Goal: Information Seeking & Learning: Learn about a topic

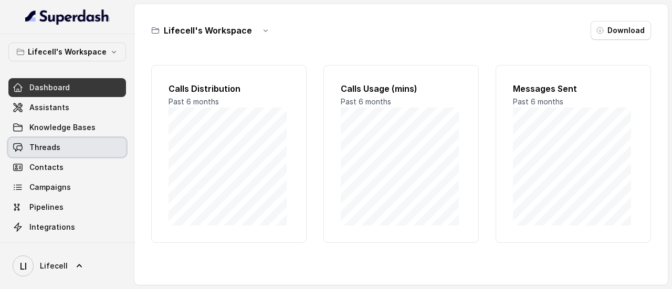
click at [47, 154] on link "Threads" at bounding box center [67, 147] width 118 height 19
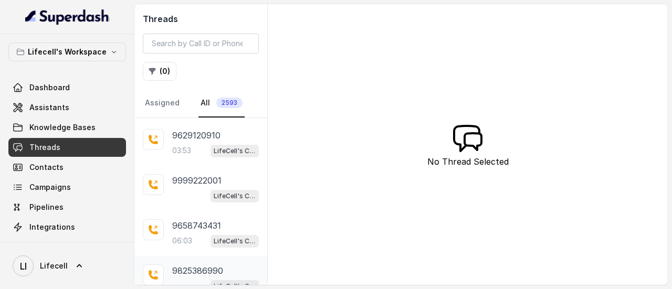
scroll to position [637, 0]
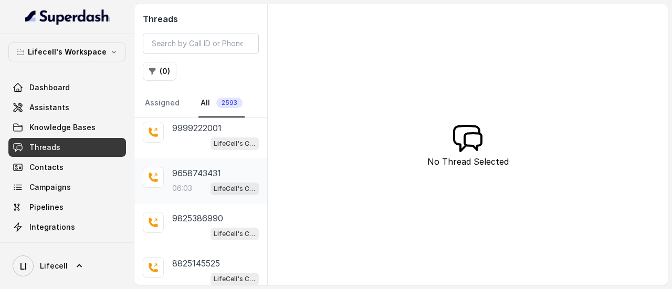
drag, startPoint x: 174, startPoint y: 194, endPoint x: 175, endPoint y: 188, distance: 6.3
click at [174, 191] on div "9658743431 06:03 LifeCell's Call Assistant" at bounding box center [200, 181] width 133 height 45
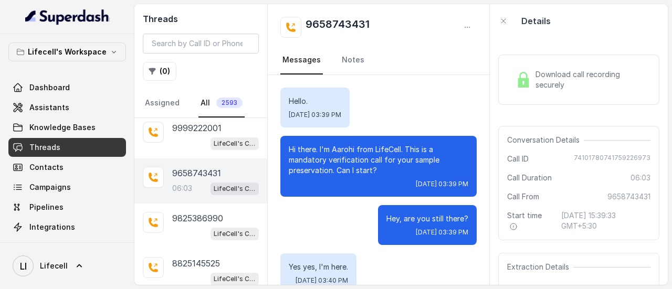
click at [550, 80] on span "Download call recording securely" at bounding box center [591, 79] width 111 height 21
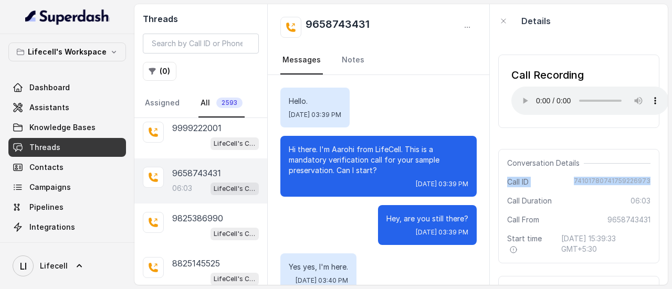
drag, startPoint x: 507, startPoint y: 180, endPoint x: 642, endPoint y: 181, distance: 134.9
click at [642, 181] on div "Call ID [PHONE_NUMBER]" at bounding box center [578, 182] width 143 height 11
copy div "Call ID [PHONE_NUMBER]"
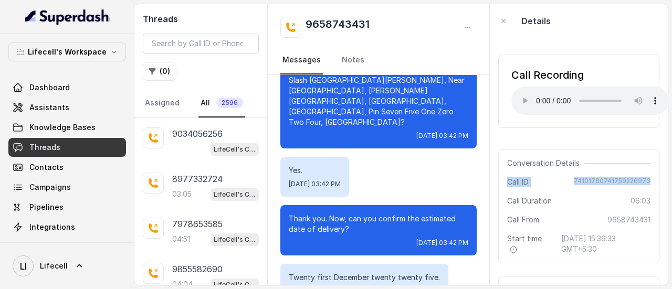
scroll to position [1323, 0]
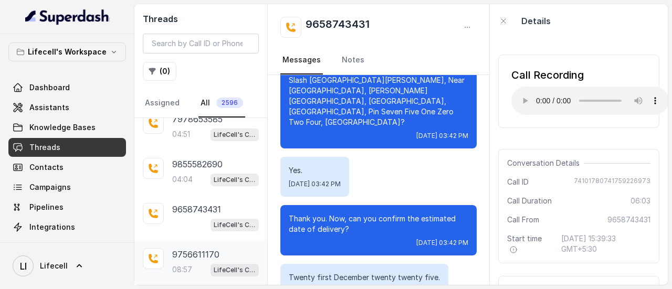
click at [195, 248] on p "9756611170" at bounding box center [195, 254] width 47 height 13
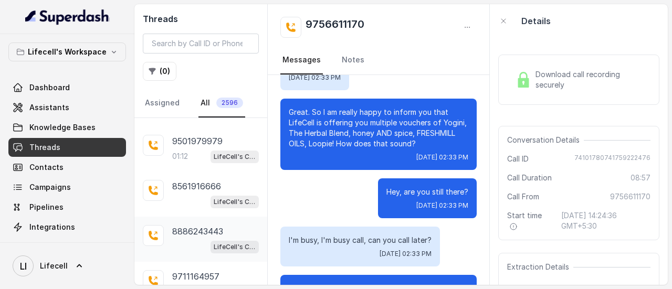
scroll to position [2271, 0]
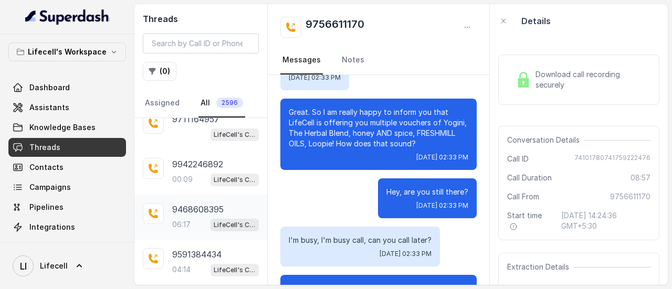
click at [189, 219] on p "06:17" at bounding box center [181, 224] width 18 height 11
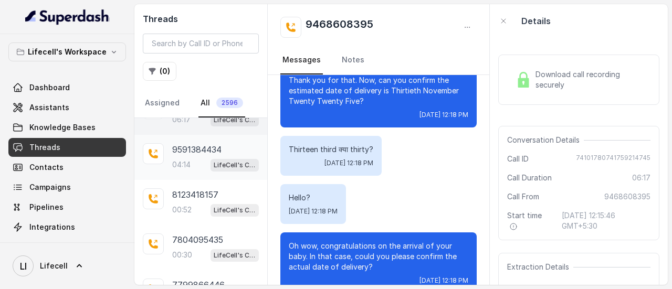
scroll to position [2429, 0]
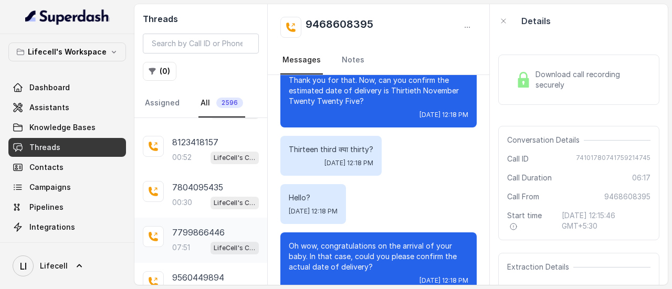
click at [197, 241] on div "07:51 LifeCell's Call Assistant" at bounding box center [215, 248] width 87 height 14
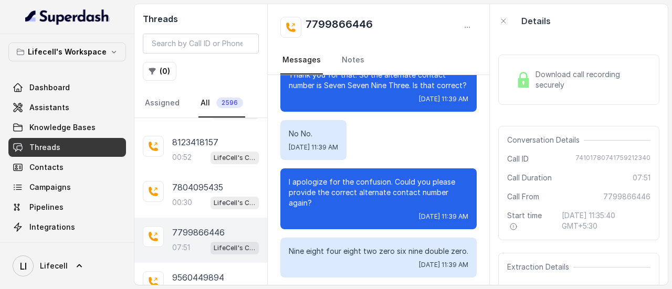
scroll to position [2056, 0]
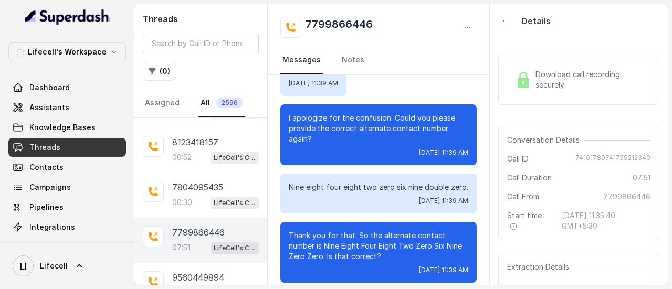
click at [581, 158] on span "74101780741759212340" at bounding box center [612, 159] width 75 height 11
drag, startPoint x: 507, startPoint y: 160, endPoint x: 644, endPoint y: 156, distance: 136.6
click at [643, 156] on div "Conversation Details Call ID [PHONE_NUMBER] Call Duration 07:51 Call From 77998…" at bounding box center [578, 183] width 161 height 114
copy div "Call ID [PHONE_NUMBER]"
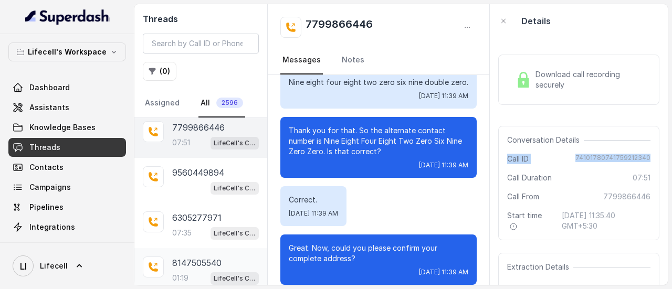
scroll to position [2562, 0]
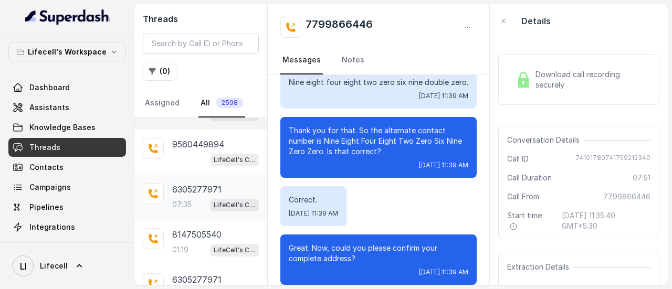
click at [184, 198] on div "07:35 LifeCell's Call Assistant" at bounding box center [215, 205] width 87 height 14
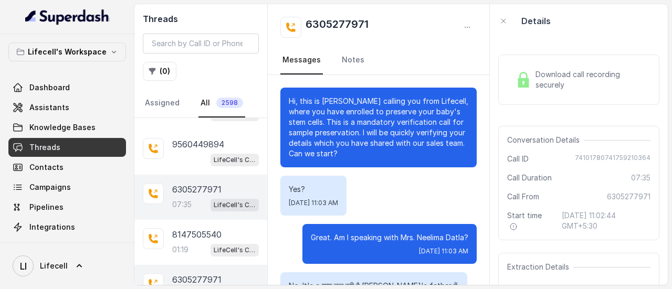
scroll to position [3578, 0]
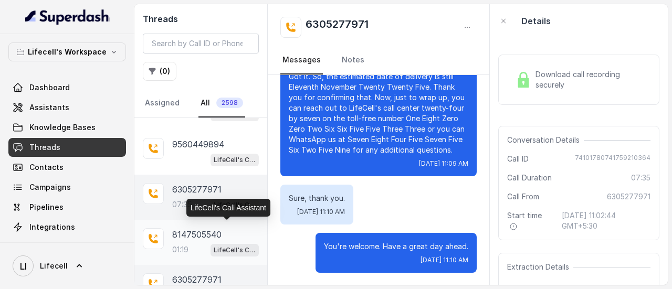
click at [211, 244] on span "LifeCell's Call Assistant" at bounding box center [235, 250] width 48 height 13
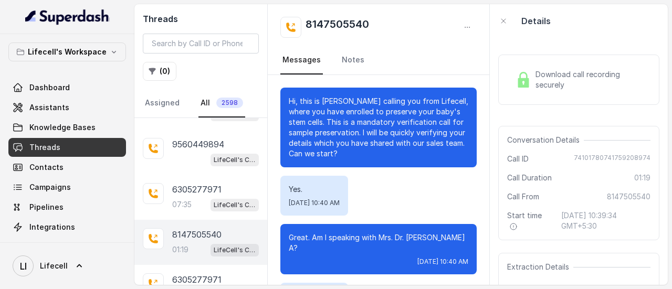
click at [533, 82] on div "Download call recording securely" at bounding box center [578, 80] width 135 height 24
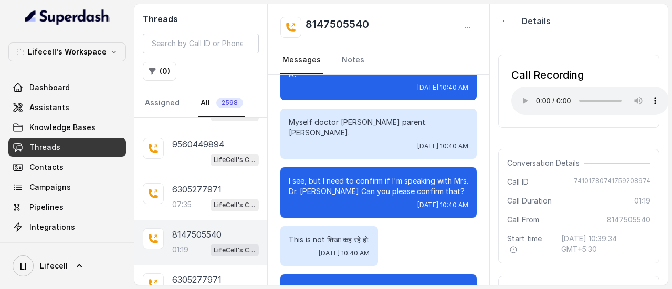
scroll to position [472, 0]
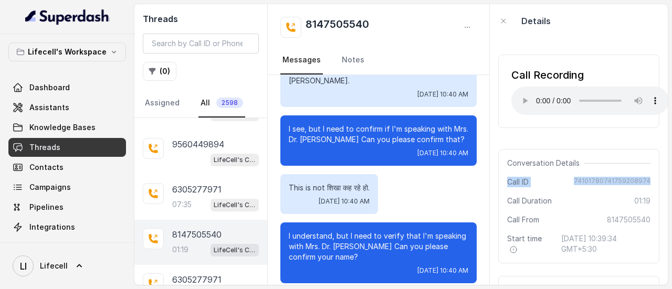
drag, startPoint x: 507, startPoint y: 182, endPoint x: 645, endPoint y: 184, distance: 138.1
click at [645, 184] on div "Conversation Details Call ID [PHONE_NUMBER] Call Duration 01:19 Call From 81475…" at bounding box center [578, 206] width 161 height 114
copy div "Call ID [PHONE_NUMBER]"
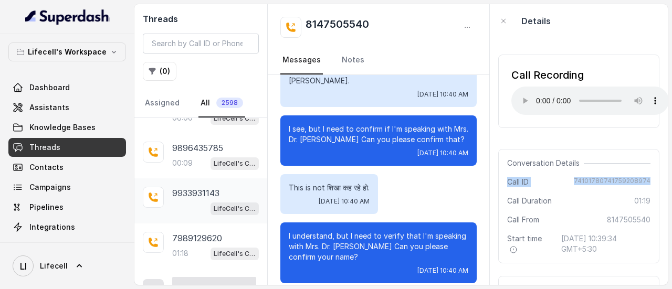
scroll to position [2905, 0]
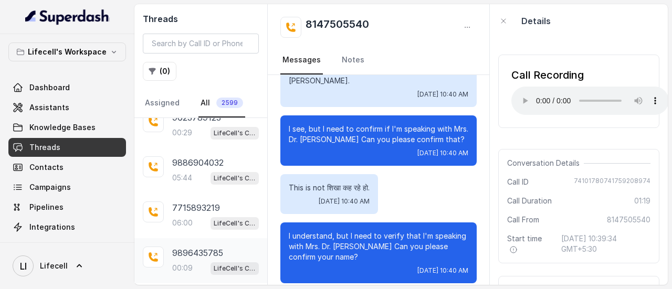
click at [201, 247] on p "9896435785" at bounding box center [197, 253] width 51 height 13
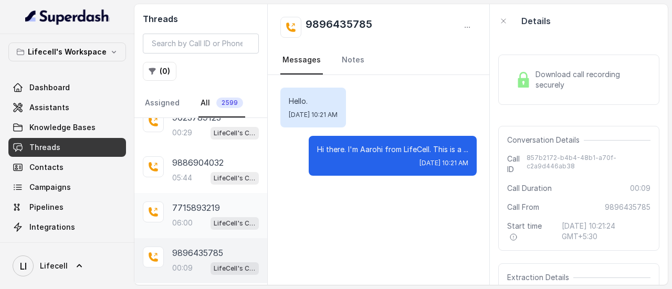
click at [211, 217] on span "LifeCell's Call Assistant" at bounding box center [235, 223] width 48 height 13
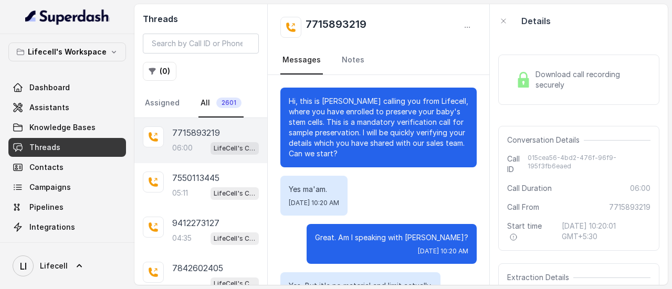
scroll to position [3114, 0]
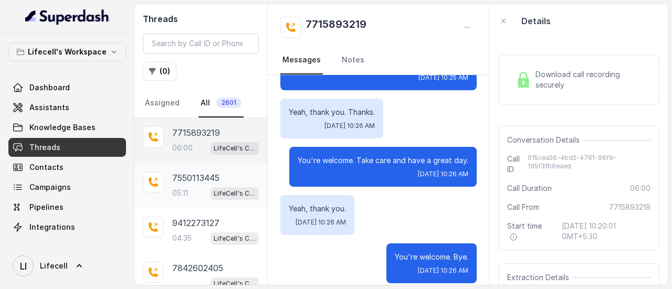
click at [191, 177] on p "7550113445" at bounding box center [195, 178] width 47 height 13
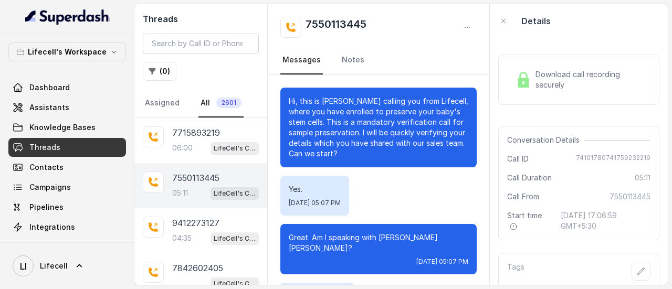
scroll to position [2675, 0]
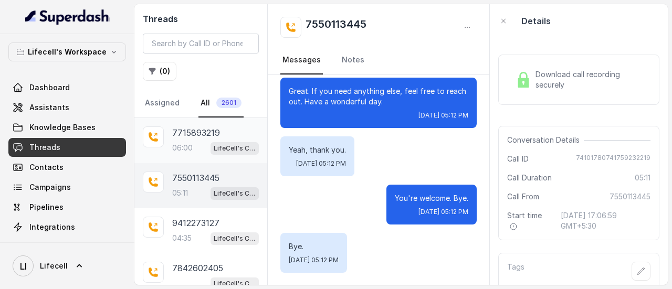
click at [174, 149] on p "06:00" at bounding box center [182, 148] width 20 height 11
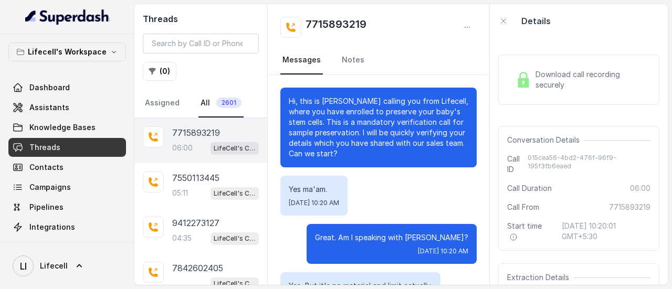
scroll to position [3114, 0]
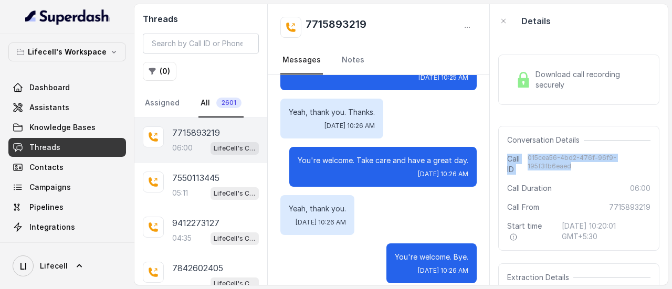
drag, startPoint x: 571, startPoint y: 166, endPoint x: 505, endPoint y: 152, distance: 67.3
click at [505, 152] on div "Conversation Details Call ID 015cea56-4bd2-476f-96f9-195f3fb6eaed Call Duration…" at bounding box center [578, 188] width 161 height 125
copy div "Call ID 015cea56-4bd2-476f-96f9-195f3fb6eaed"
